Goal: Complete application form

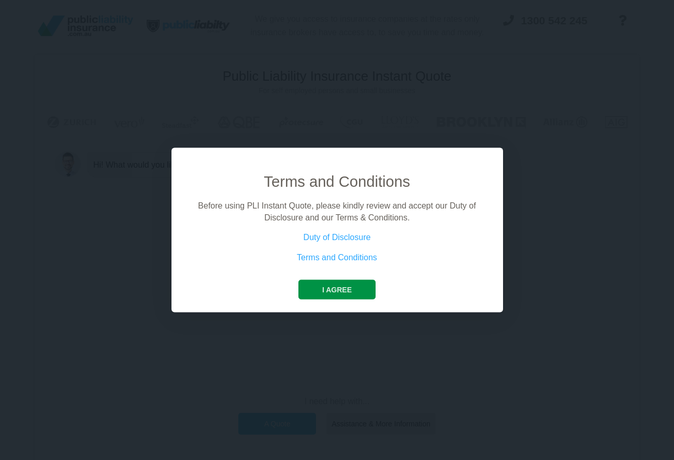
click at [340, 291] on button "I agree" at bounding box center [336, 290] width 77 height 20
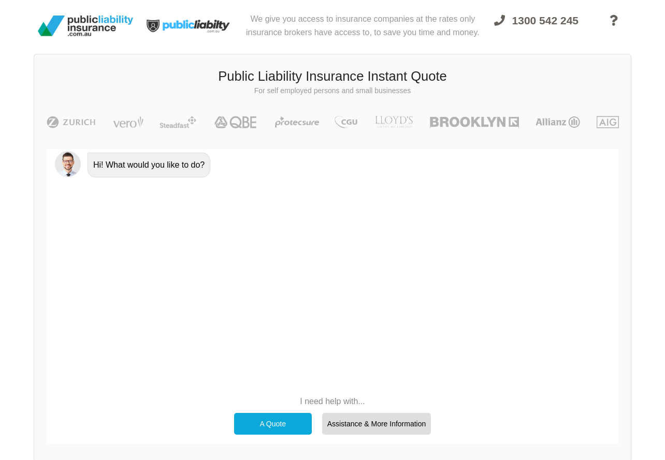
click at [272, 423] on div "A Quote" at bounding box center [273, 424] width 78 height 22
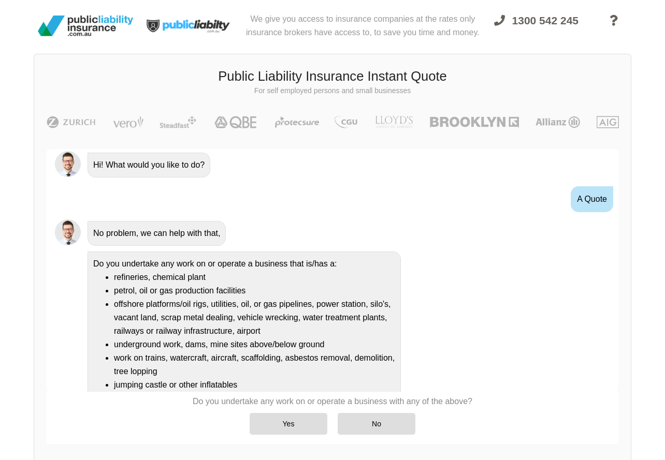
scroll to position [70, 0]
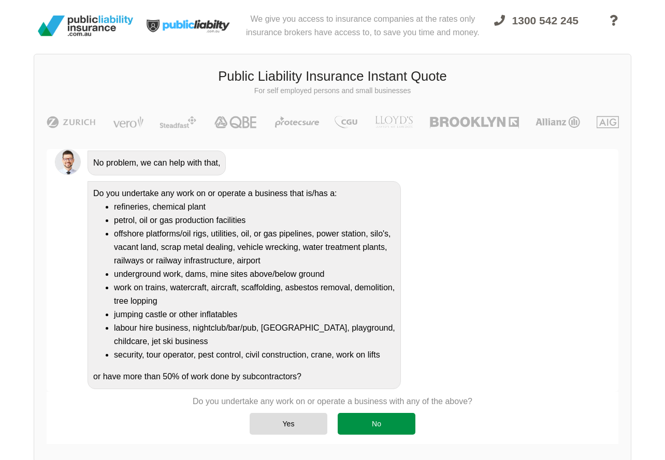
click at [369, 430] on div "No" at bounding box center [377, 424] width 78 height 22
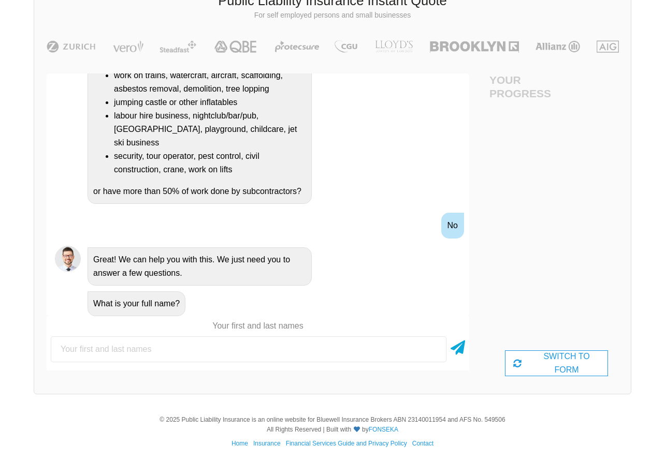
scroll to position [79, 0]
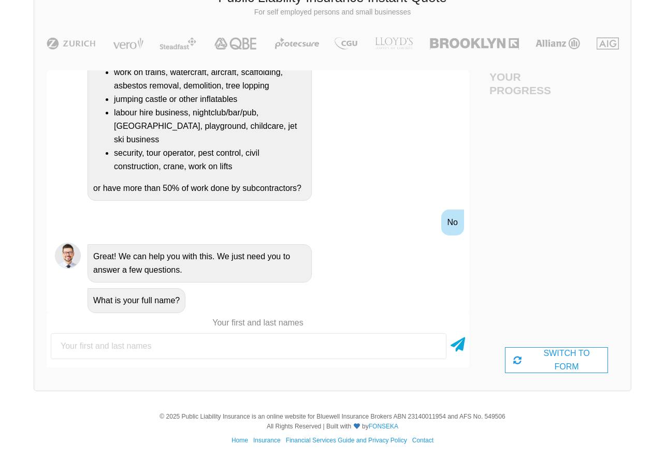
click at [124, 346] on input "text" at bounding box center [249, 346] width 396 height 26
type input "d"
type input "[PERSON_NAME]"
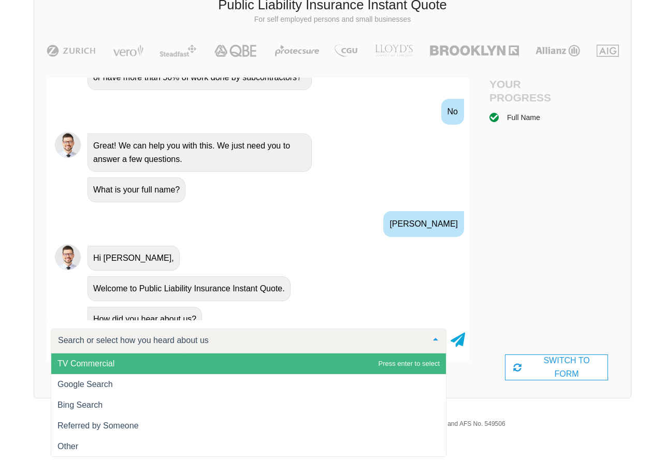
scroll to position [366, 0]
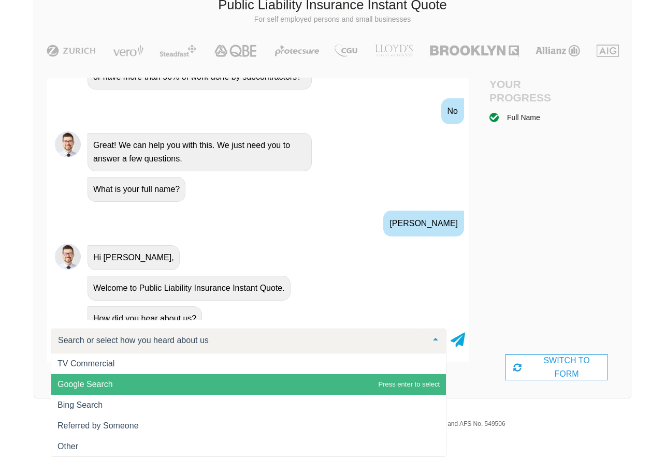
click at [99, 389] on span "Google Search" at bounding box center [248, 384] width 394 height 21
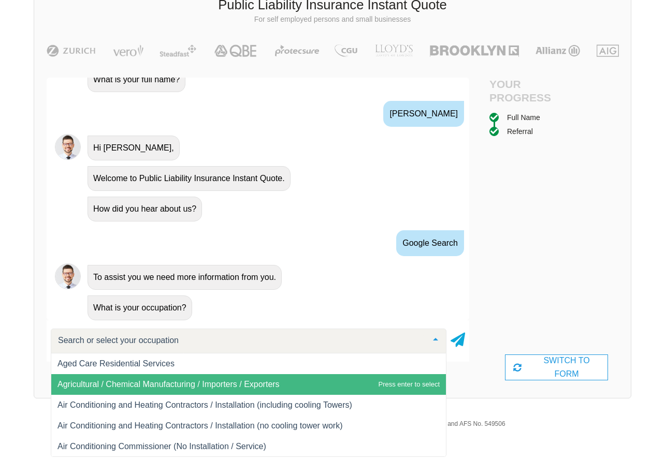
scroll to position [259, 0]
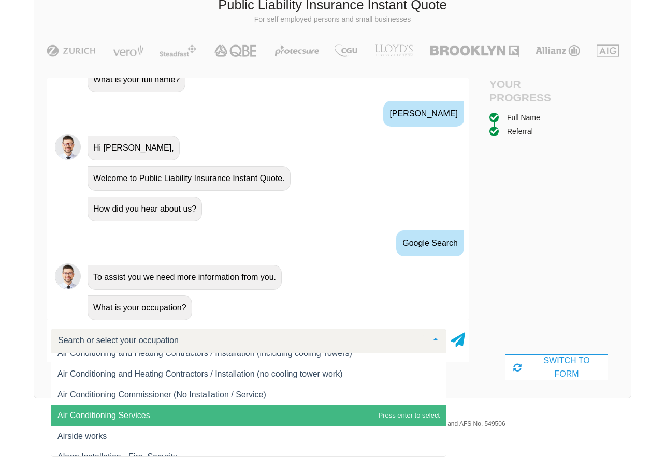
click at [269, 413] on span "Air Conditioning Services" at bounding box center [248, 415] width 394 height 21
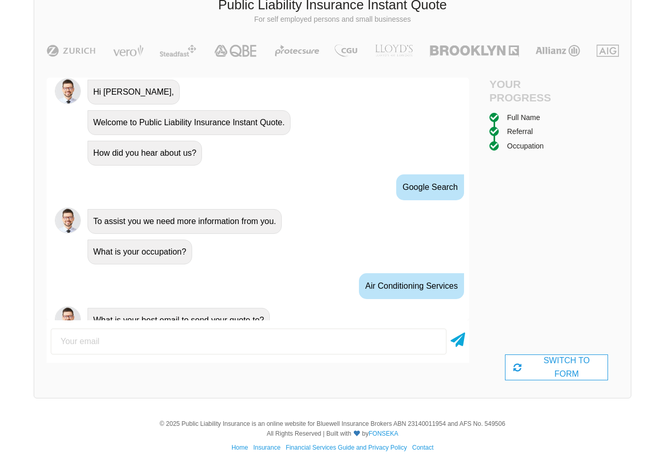
scroll to position [533, 0]
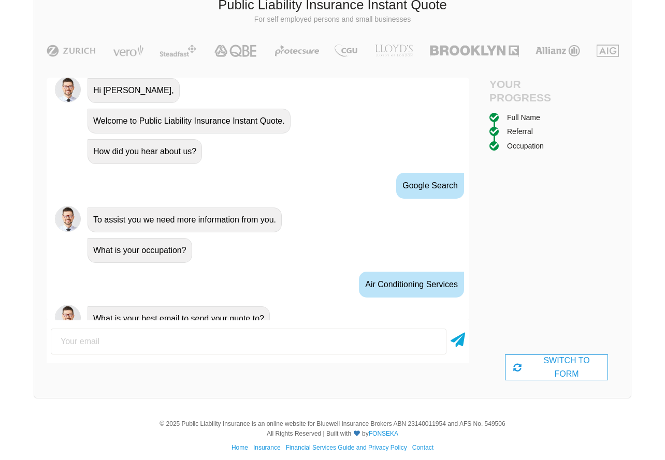
click at [105, 345] on input "email" at bounding box center [249, 342] width 396 height 26
type input "[EMAIL_ADDRESS][DOMAIN_NAME]"
click at [462, 344] on icon at bounding box center [457, 338] width 14 height 19
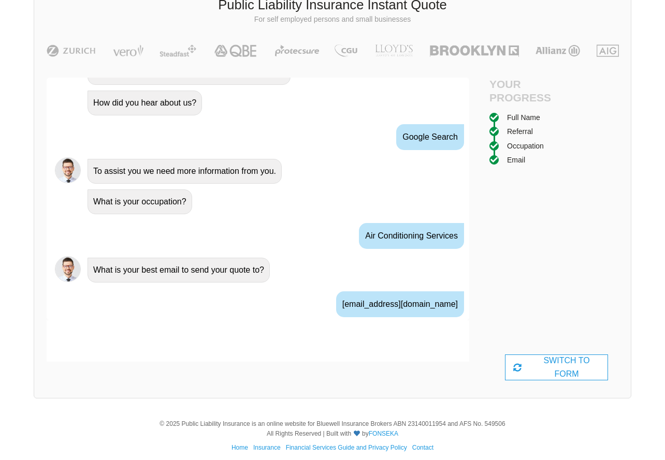
scroll to position [602, 0]
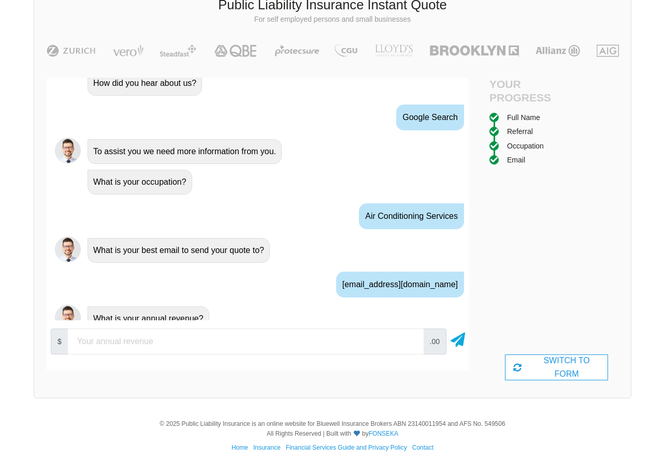
click at [274, 345] on input "number" at bounding box center [246, 342] width 356 height 26
click at [80, 342] on input "300000" at bounding box center [246, 342] width 356 height 26
click at [85, 343] on input "200000" at bounding box center [246, 342] width 356 height 26
type input "200000"
click at [461, 341] on icon at bounding box center [457, 338] width 14 height 19
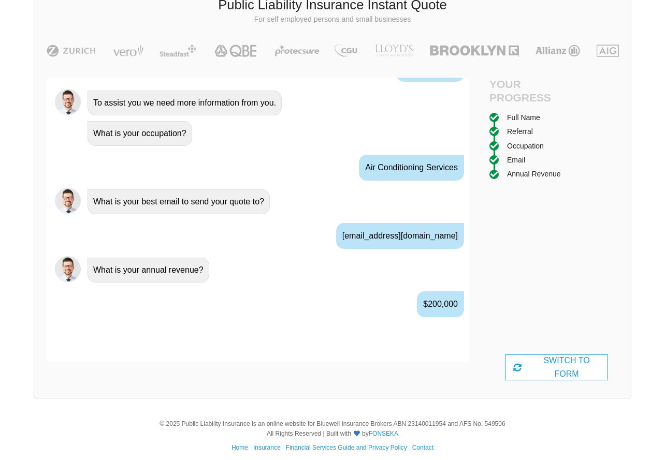
scroll to position [670, 0]
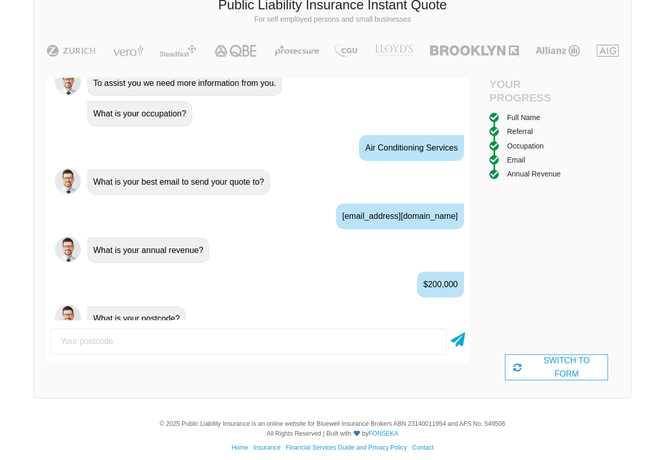
click at [283, 345] on input "number" at bounding box center [249, 342] width 396 height 26
type input "2148"
click at [458, 341] on icon at bounding box center [457, 338] width 14 height 19
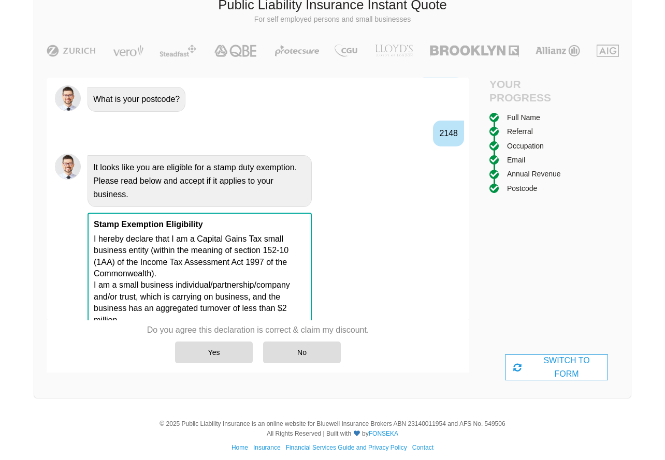
scroll to position [890, 0]
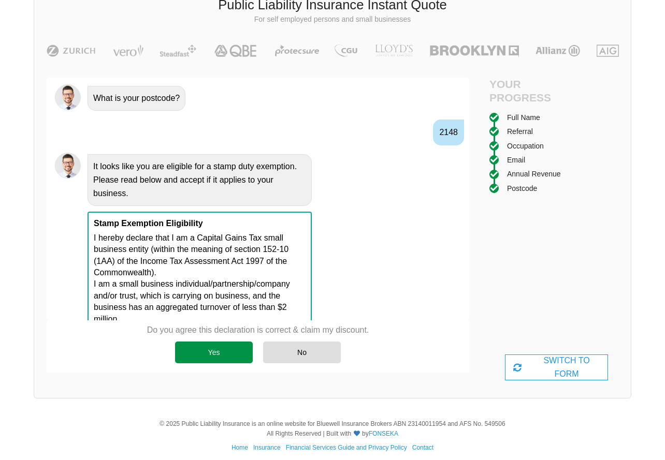
click at [219, 353] on div "Yes" at bounding box center [214, 353] width 78 height 22
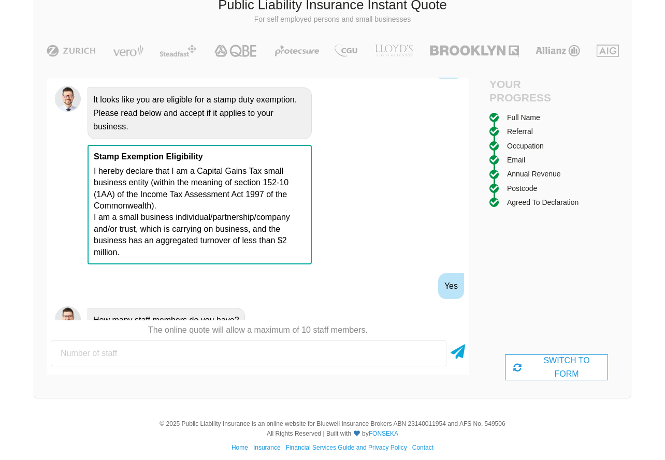
scroll to position [959, 0]
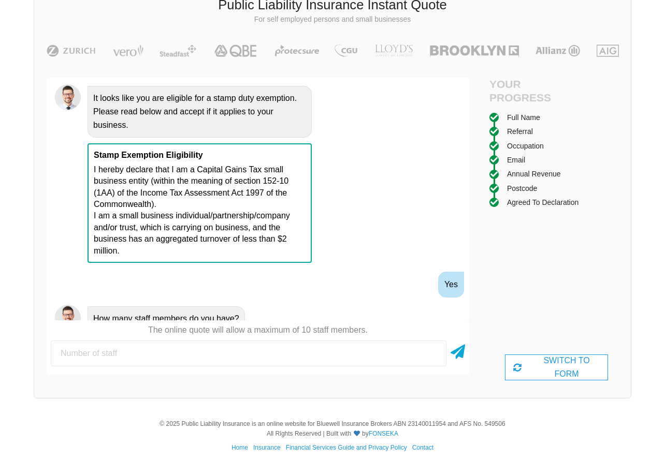
click at [234, 353] on input "number" at bounding box center [249, 354] width 396 height 26
type input "2"
click at [461, 356] on icon at bounding box center [457, 350] width 14 height 19
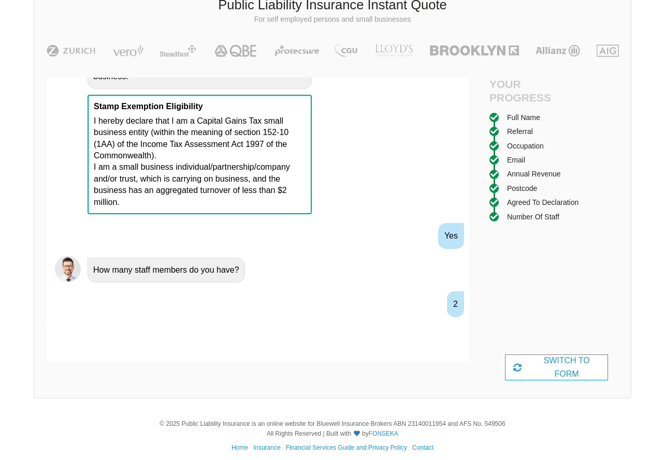
scroll to position [1027, 0]
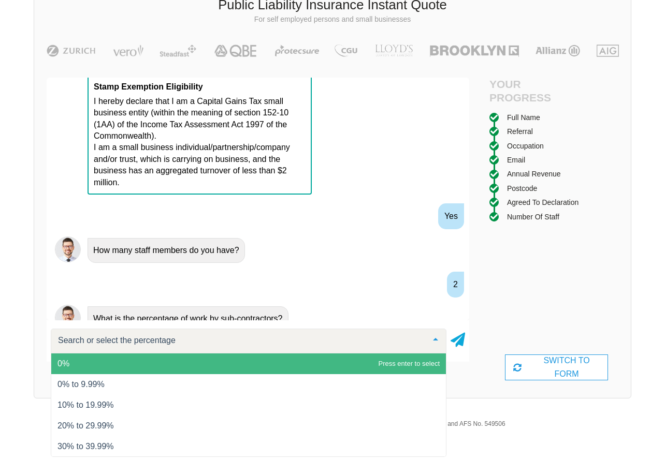
click at [263, 363] on span "0%" at bounding box center [248, 364] width 394 height 21
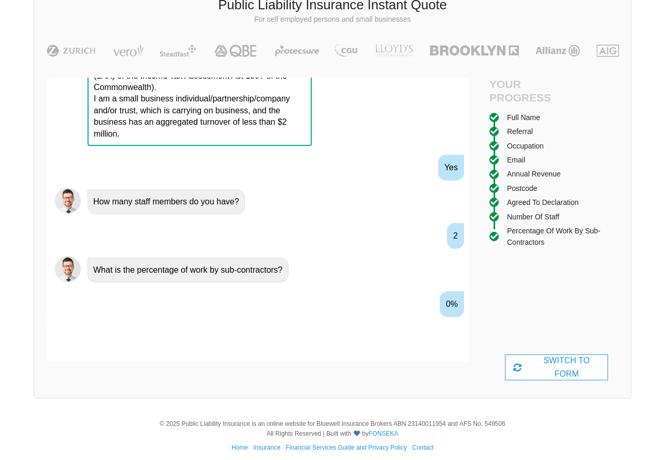
scroll to position [1095, 0]
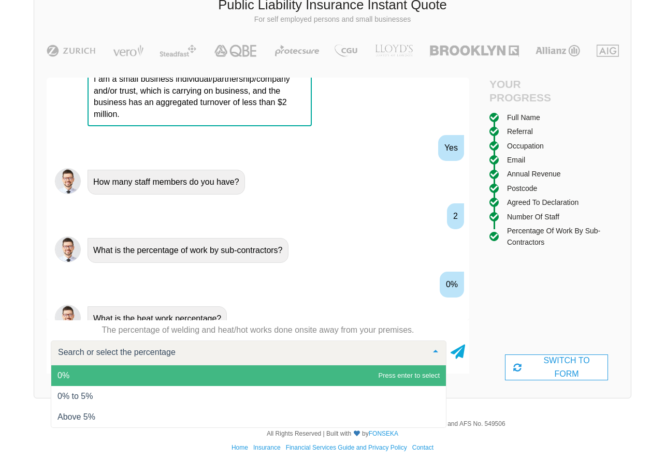
click at [112, 375] on span "0%" at bounding box center [248, 375] width 394 height 21
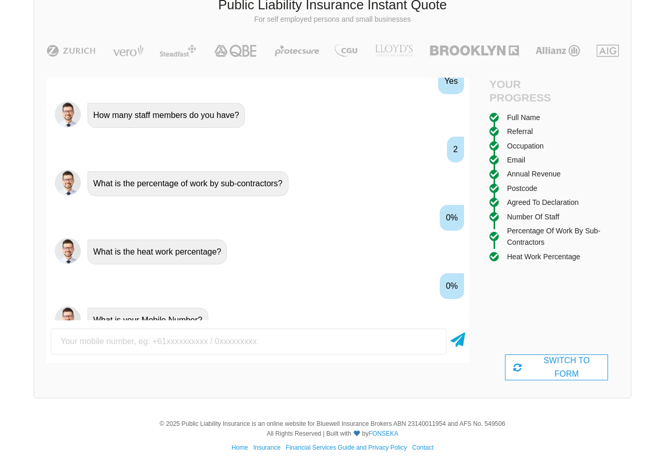
scroll to position [1164, 0]
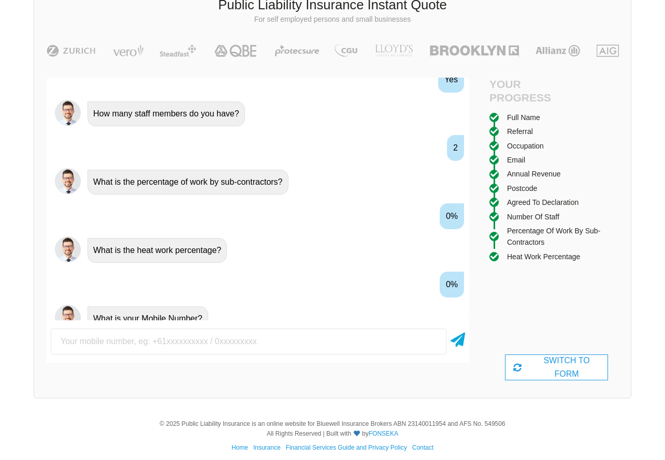
click at [155, 343] on input "text" at bounding box center [249, 342] width 396 height 26
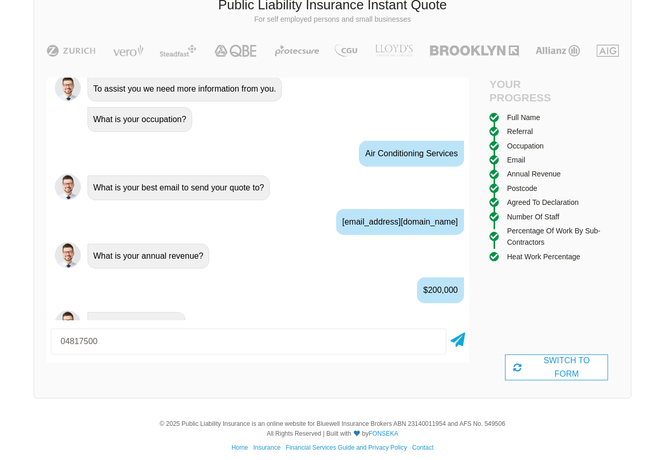
scroll to position [646, 0]
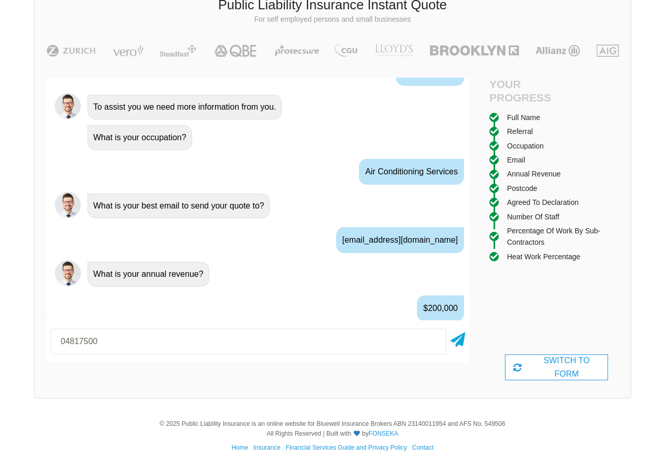
click at [401, 159] on div "Air Conditioning Services" at bounding box center [411, 172] width 105 height 26
click at [164, 129] on div "What is your occupation?" at bounding box center [139, 137] width 105 height 25
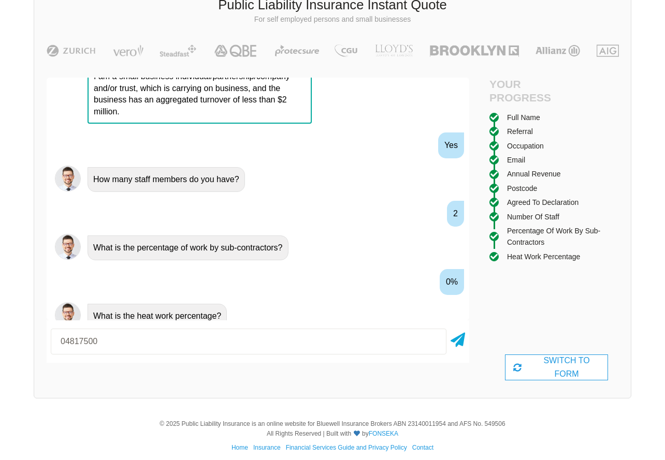
scroll to position [1175, 0]
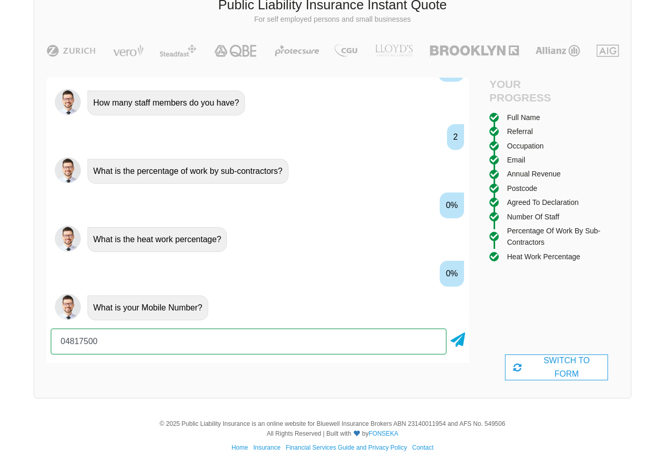
click at [107, 342] on input "04817500" at bounding box center [249, 342] width 396 height 26
click at [460, 342] on icon at bounding box center [457, 338] width 14 height 19
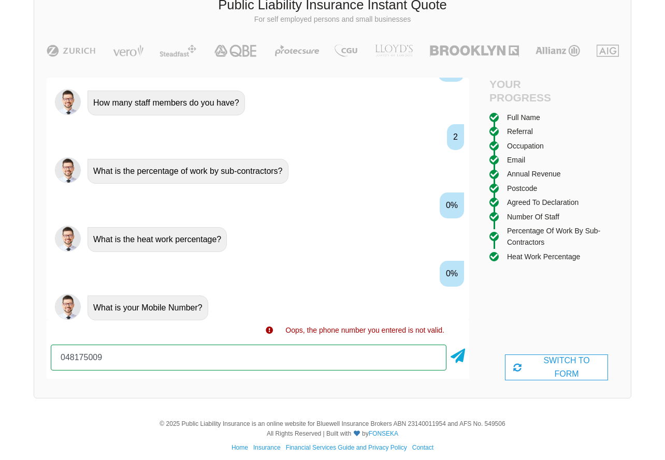
click at [99, 360] on input "048175009" at bounding box center [249, 358] width 396 height 26
type input "0481750049"
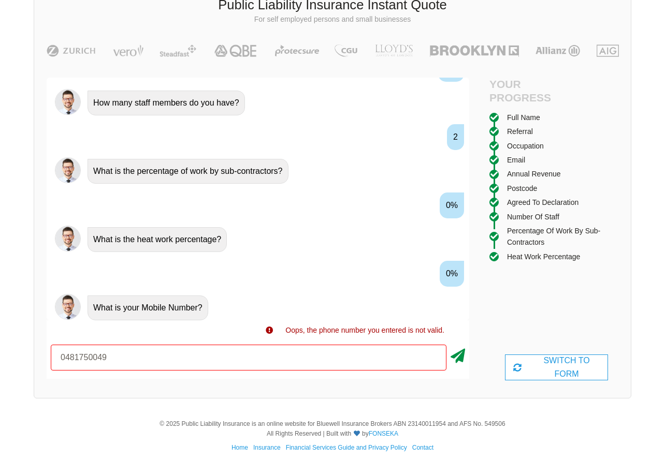
click at [456, 362] on icon at bounding box center [457, 354] width 14 height 19
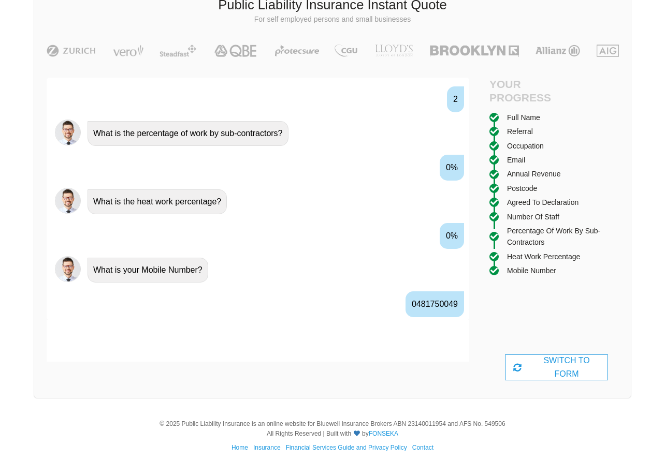
scroll to position [1232, 0]
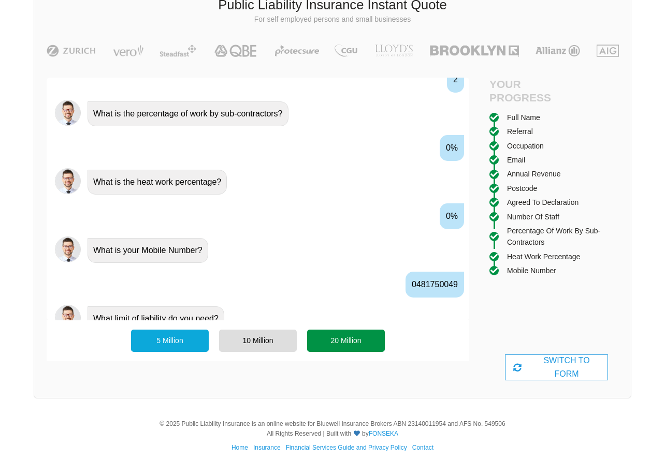
click at [350, 348] on div "20 Million" at bounding box center [346, 341] width 78 height 22
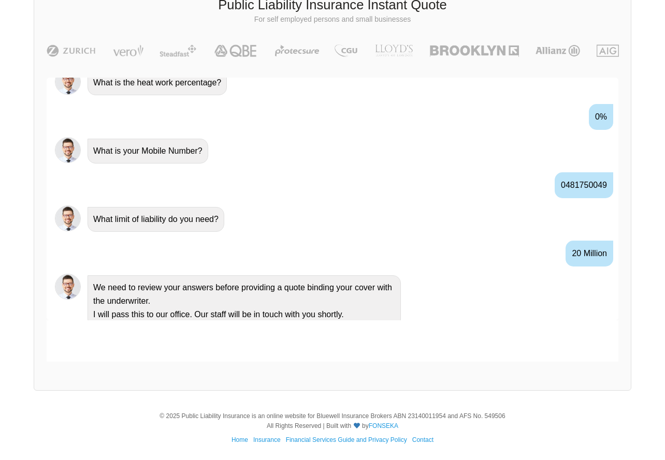
scroll to position [1254, 0]
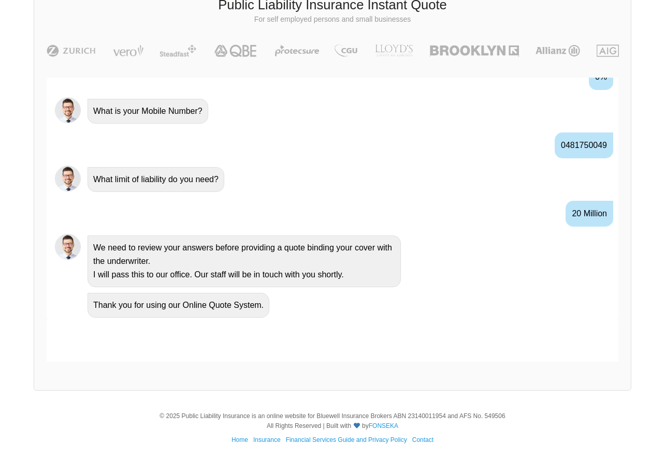
click at [241, 366] on div "Awesome! 100% Just a final check that all your details are correct. Your Summar…" at bounding box center [332, 219] width 596 height 309
click at [183, 311] on div "Thank you for using our Online Quote System." at bounding box center [178, 305] width 182 height 25
